Goal: Task Accomplishment & Management: Manage account settings

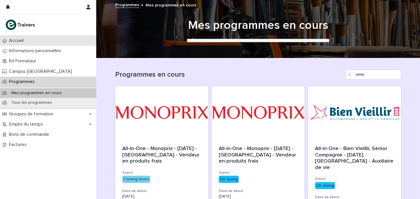
click at [53, 42] on div "Accueil" at bounding box center [48, 41] width 96 height 10
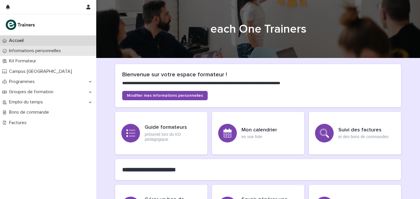
click at [49, 48] on p "Informations personnelles" at bounding box center [36, 51] width 59 height 6
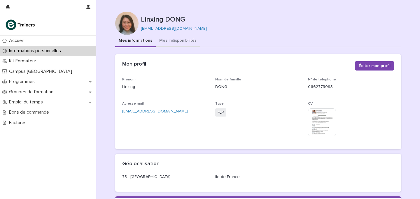
click at [169, 41] on button "Mes indisponibilités" at bounding box center [178, 41] width 44 height 12
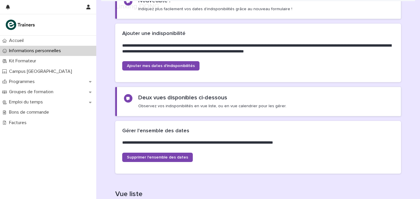
scroll to position [171, 0]
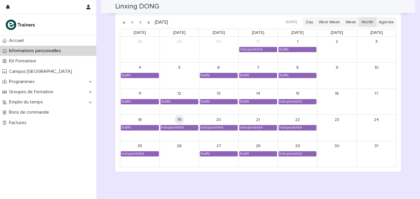
scroll to position [531, 0]
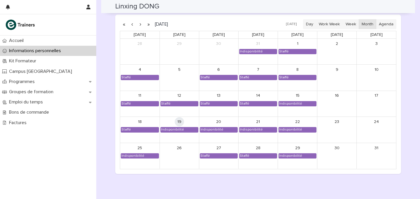
click at [140, 22] on button "button" at bounding box center [140, 24] width 8 height 9
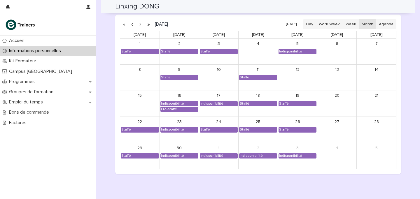
click at [140, 22] on button "button" at bounding box center [140, 24] width 8 height 9
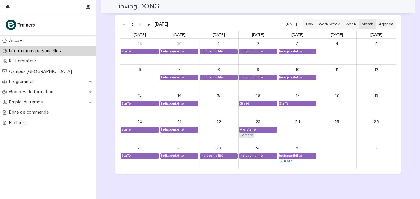
click at [250, 136] on link "+2 more" at bounding box center [246, 135] width 15 height 5
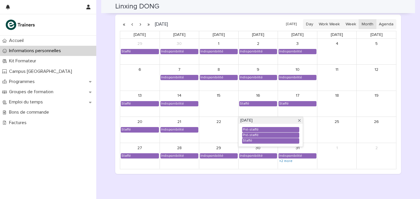
click at [225, 172] on div "[DATE] [DATE] Day Work Week Week Month Agenda [DATE] [DATE] [DATE] [DATE] [DATE…" at bounding box center [258, 94] width 286 height 159
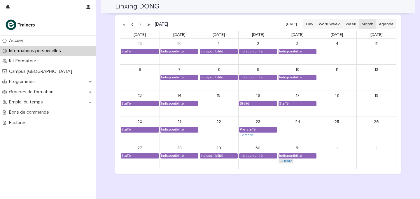
click at [282, 159] on link "+2 more" at bounding box center [285, 161] width 15 height 5
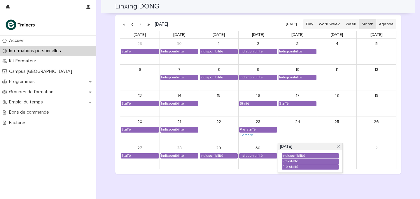
click at [257, 177] on div "Loading... Saving… Vue calendrier Date unavailability_type program_FROM_session…" at bounding box center [258, 76] width 286 height 206
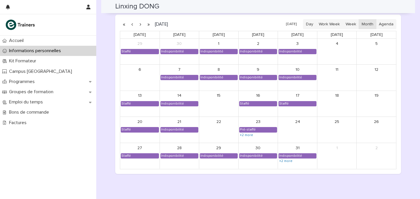
click at [139, 22] on button "button" at bounding box center [140, 24] width 8 height 9
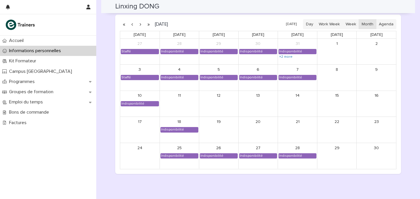
click at [149, 126] on div "17" at bounding box center [139, 122] width 39 height 10
click at [142, 24] on button "button" at bounding box center [140, 24] width 8 height 9
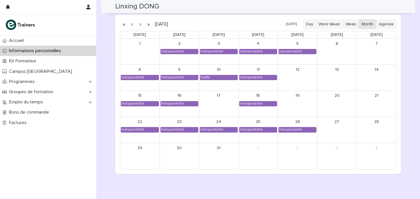
click at [130, 22] on button "button" at bounding box center [132, 24] width 8 height 9
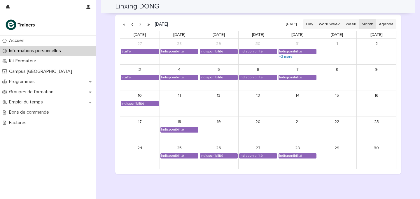
click at [141, 25] on button "button" at bounding box center [140, 24] width 8 height 9
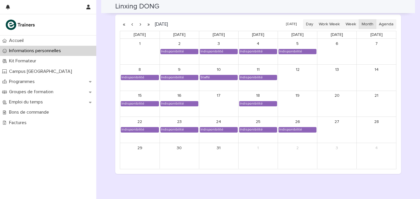
click at [139, 25] on button "button" at bounding box center [140, 24] width 8 height 9
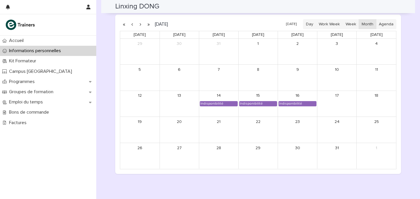
click at [130, 23] on button "button" at bounding box center [132, 24] width 8 height 9
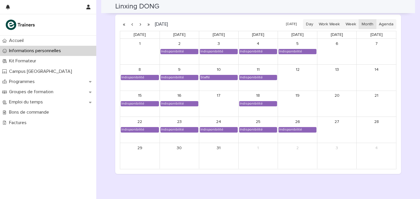
click at [130, 24] on button "button" at bounding box center [132, 24] width 8 height 9
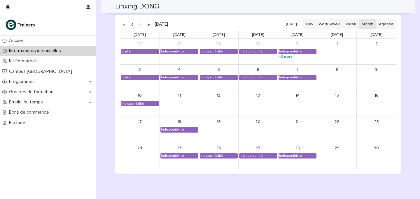
click at [130, 24] on button "button" at bounding box center [132, 24] width 8 height 9
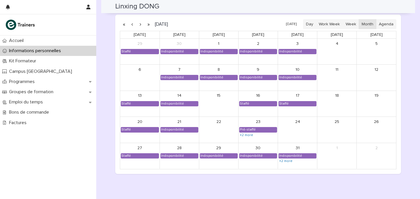
click at [256, 133] on div "+2 more" at bounding box center [258, 135] width 38 height 5
click at [251, 134] on link "+2 more" at bounding box center [246, 135] width 15 height 5
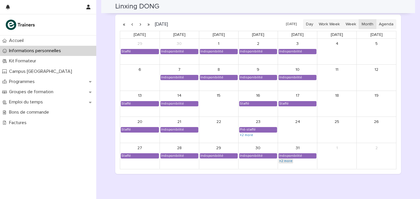
click at [286, 163] on link "+2 more" at bounding box center [285, 161] width 15 height 5
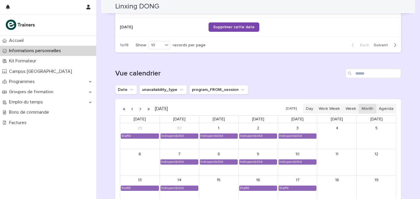
scroll to position [447, 0]
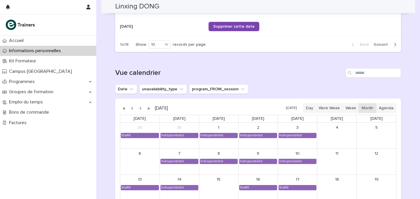
click at [382, 45] on span "Next" at bounding box center [382, 45] width 18 height 4
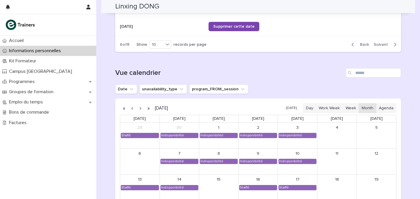
click at [382, 45] on span "Next" at bounding box center [382, 45] width 18 height 4
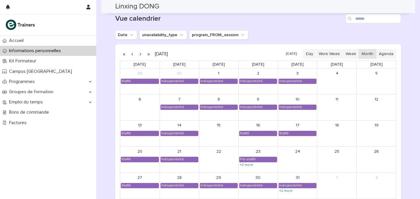
scroll to position [462, 0]
